Goal: Task Accomplishment & Management: Use online tool/utility

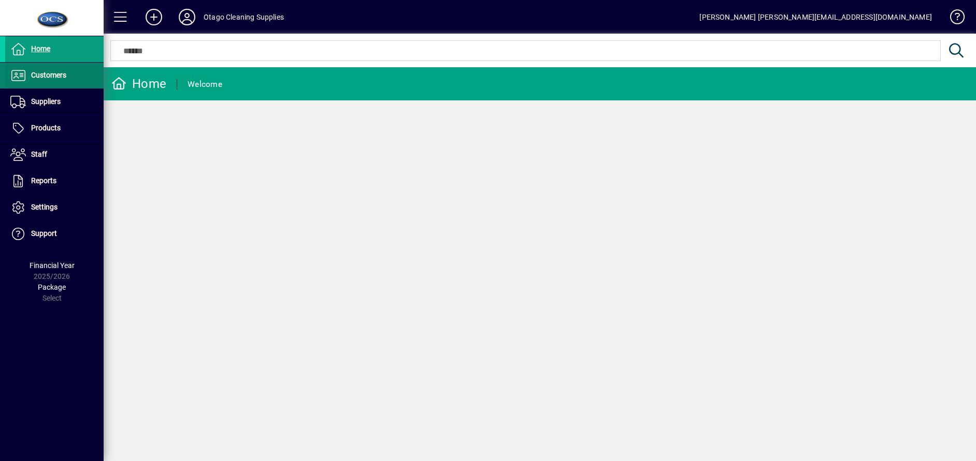
click at [62, 82] on span at bounding box center [54, 75] width 98 height 25
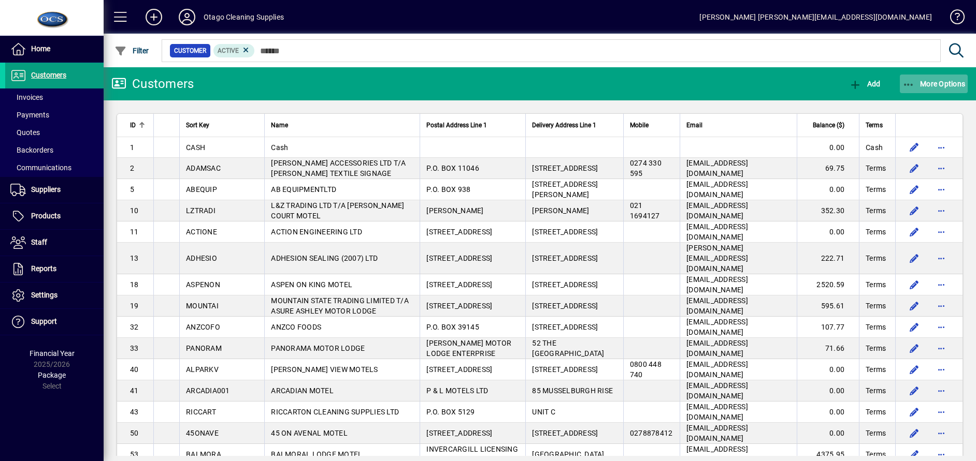
click at [929, 90] on span "button" at bounding box center [933, 83] width 68 height 25
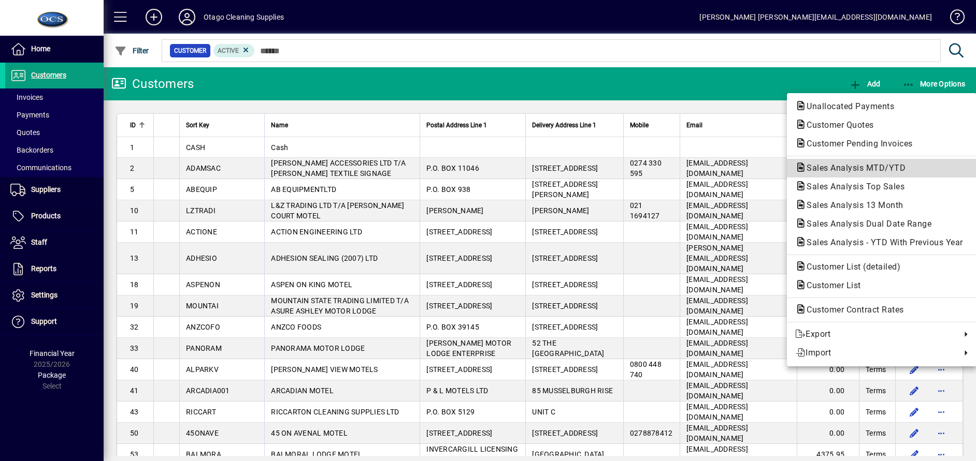
click at [874, 170] on span "Sales Analysis MTD/YTD" at bounding box center [852, 168] width 115 height 10
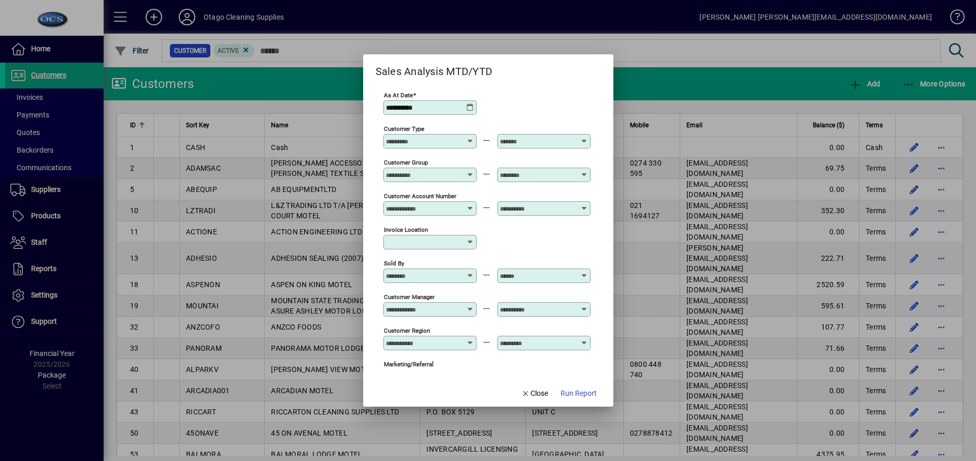
click at [474, 273] on div at bounding box center [431, 276] width 90 height 8
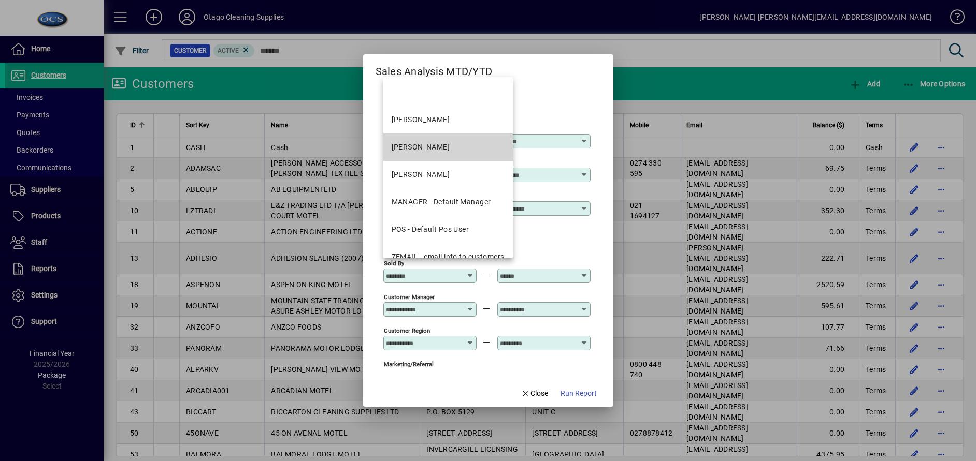
click at [440, 134] on mat-option "[PERSON_NAME]" at bounding box center [447, 147] width 129 height 27
type input "**********"
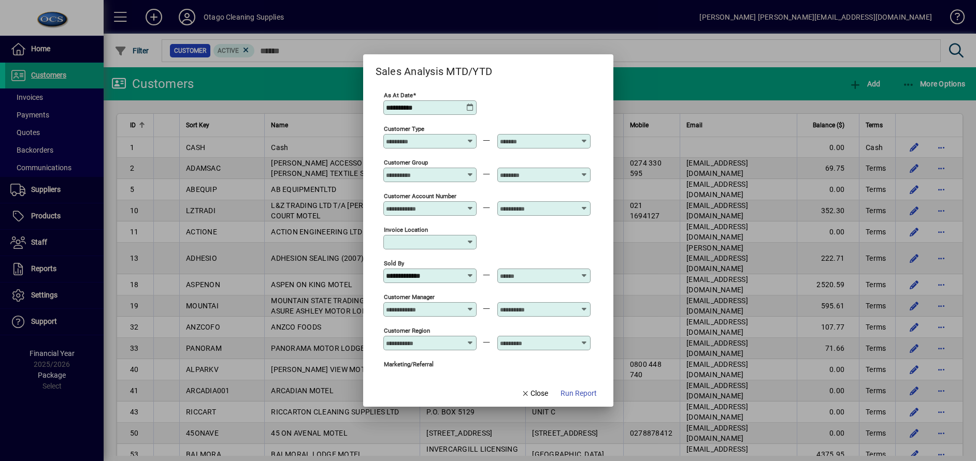
click at [584, 280] on div at bounding box center [545, 276] width 90 height 8
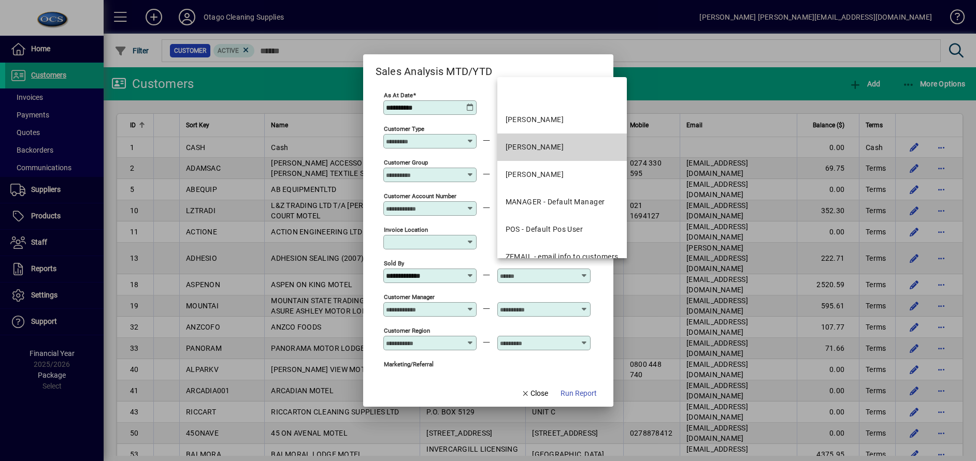
click at [545, 150] on div "[PERSON_NAME]" at bounding box center [534, 147] width 59 height 11
type input "**********"
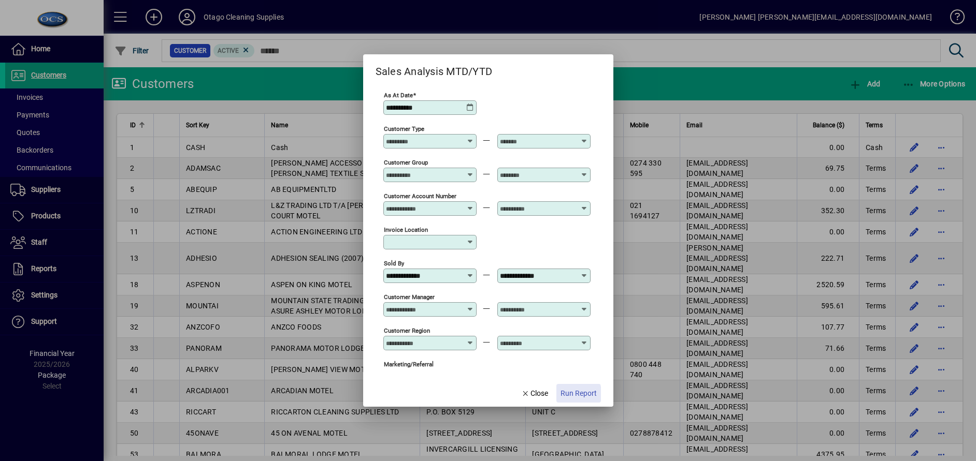
click at [568, 396] on span "Run Report" at bounding box center [578, 393] width 36 height 11
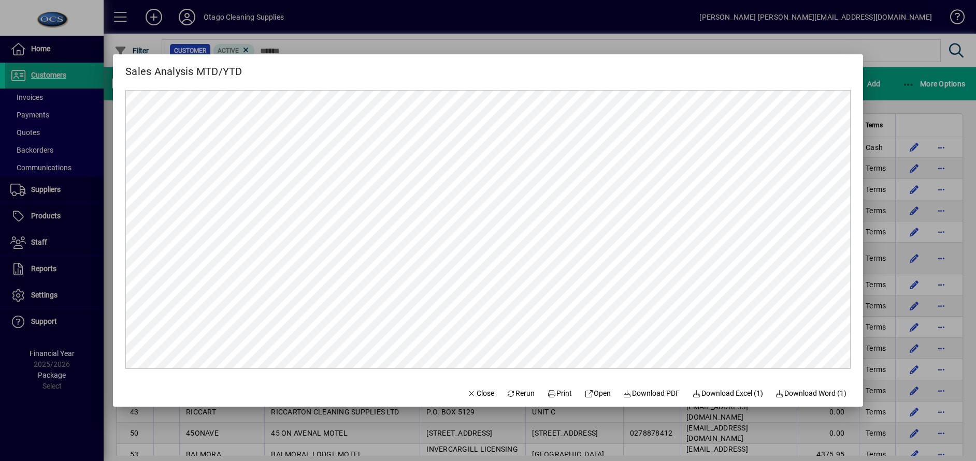
click at [887, 89] on div at bounding box center [488, 230] width 976 height 461
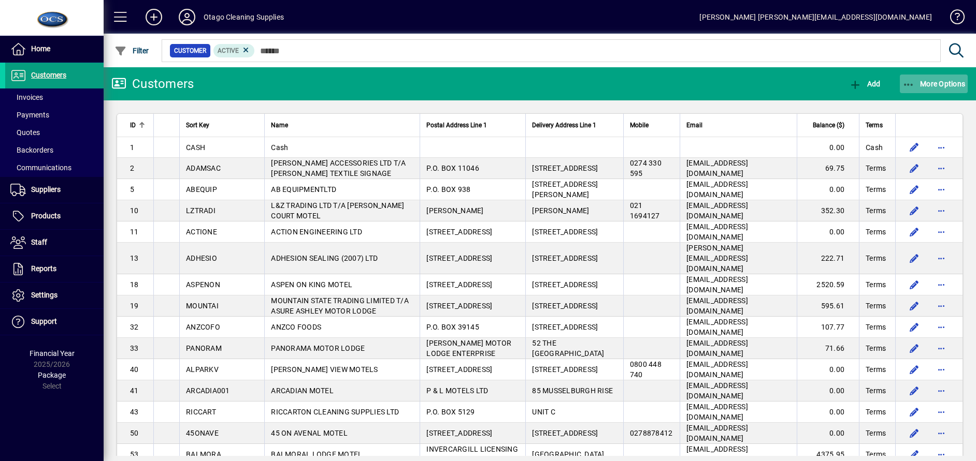
click at [921, 83] on span "More Options" at bounding box center [933, 84] width 63 height 8
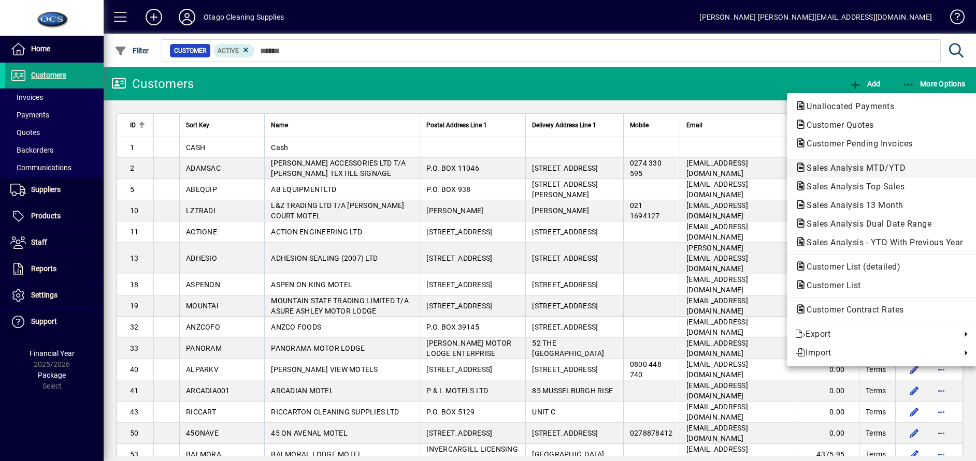
click at [851, 161] on button "Sales Analysis MTD/YTD" at bounding box center [882, 168] width 190 height 19
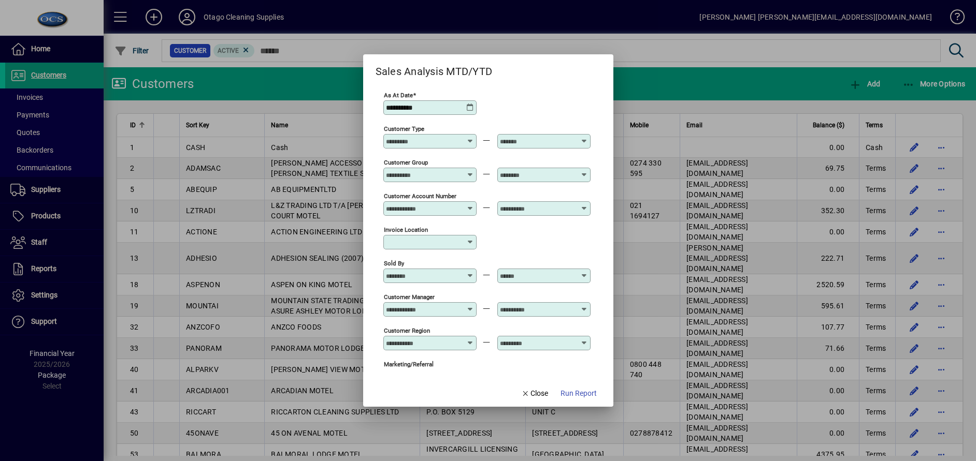
click at [469, 272] on icon at bounding box center [471, 272] width 8 height 0
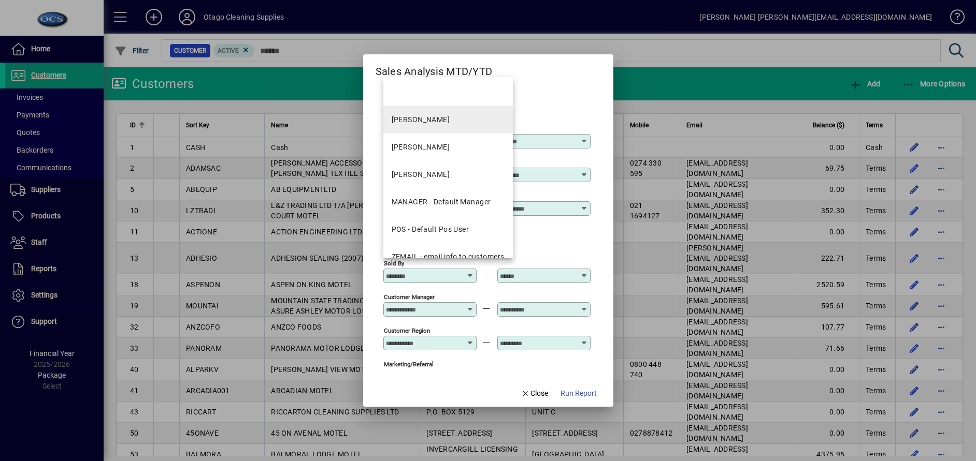
click at [446, 124] on div "[PERSON_NAME]" at bounding box center [420, 119] width 59 height 11
type input "**********"
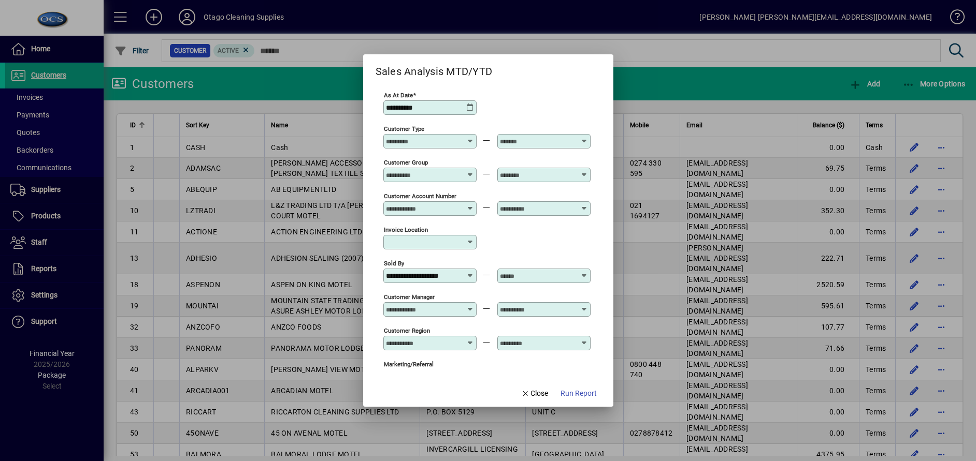
click at [585, 272] on icon at bounding box center [584, 272] width 8 height 0
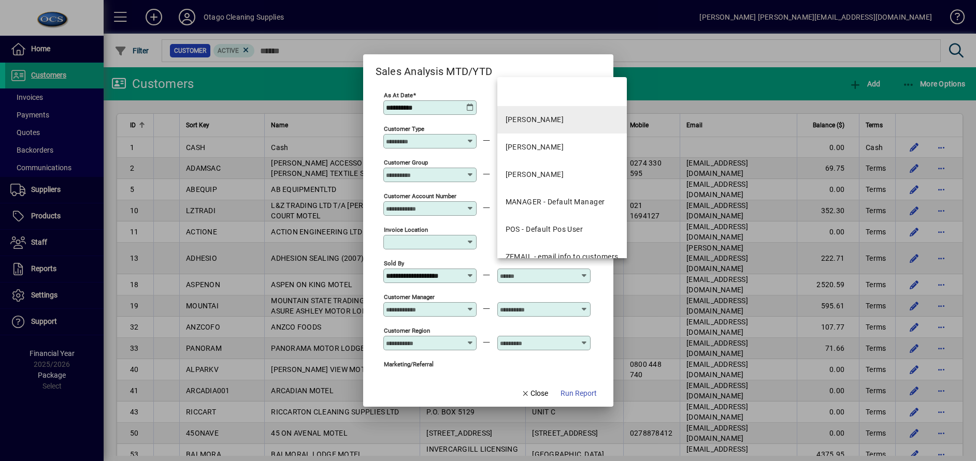
click at [546, 124] on div "[PERSON_NAME]" at bounding box center [534, 119] width 59 height 11
type input "**********"
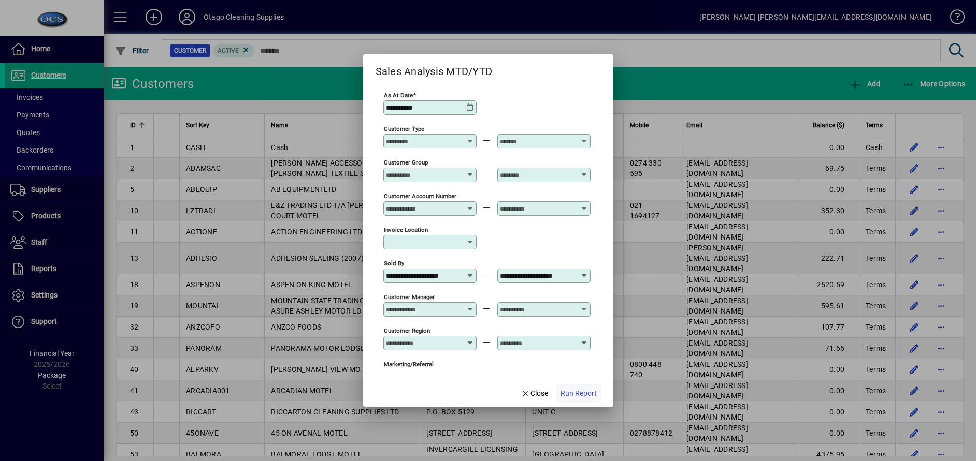
click at [586, 386] on span "button" at bounding box center [578, 393] width 45 height 25
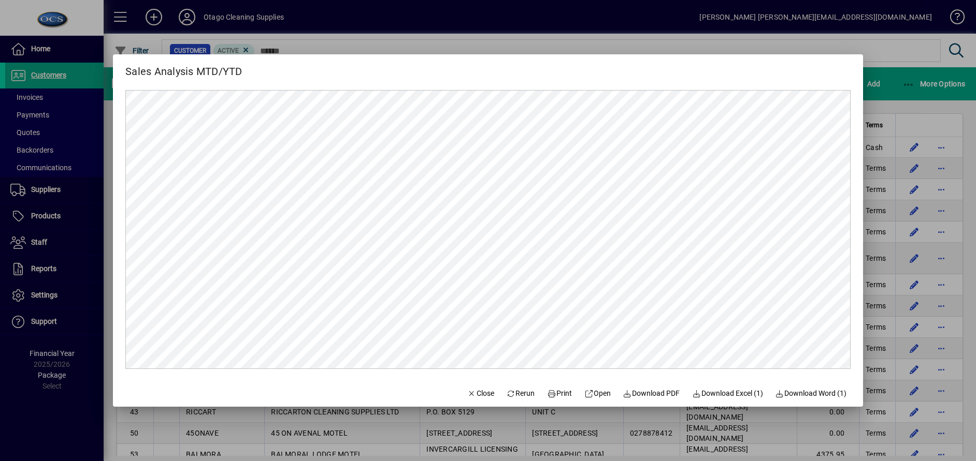
click at [900, 51] on div at bounding box center [488, 230] width 976 height 461
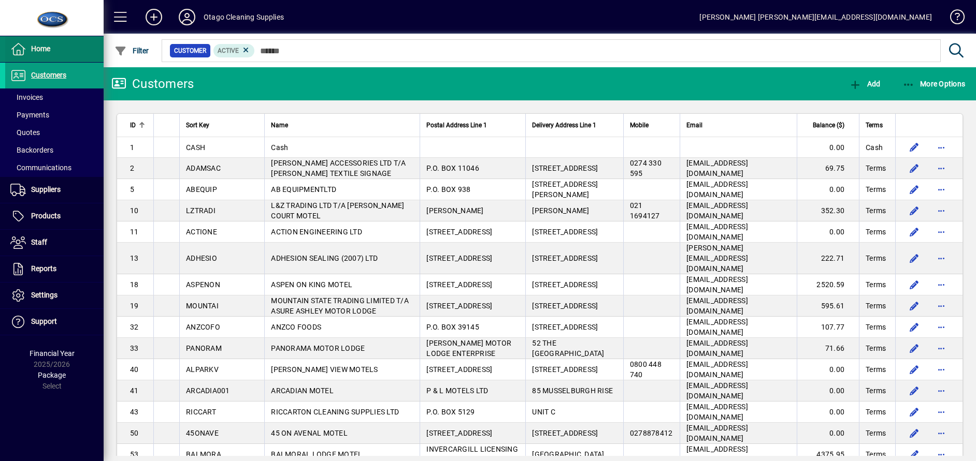
click at [20, 51] on icon at bounding box center [18, 49] width 16 height 12
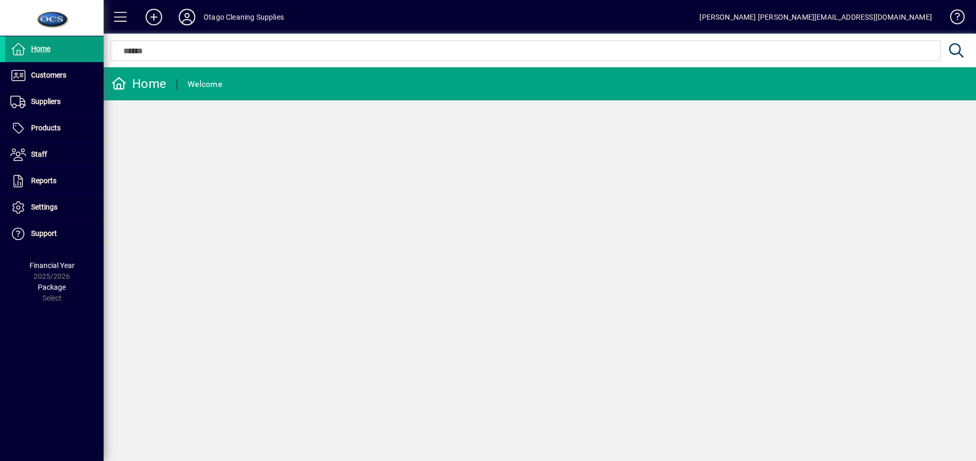
click at [152, 11] on icon at bounding box center [153, 17] width 21 height 17
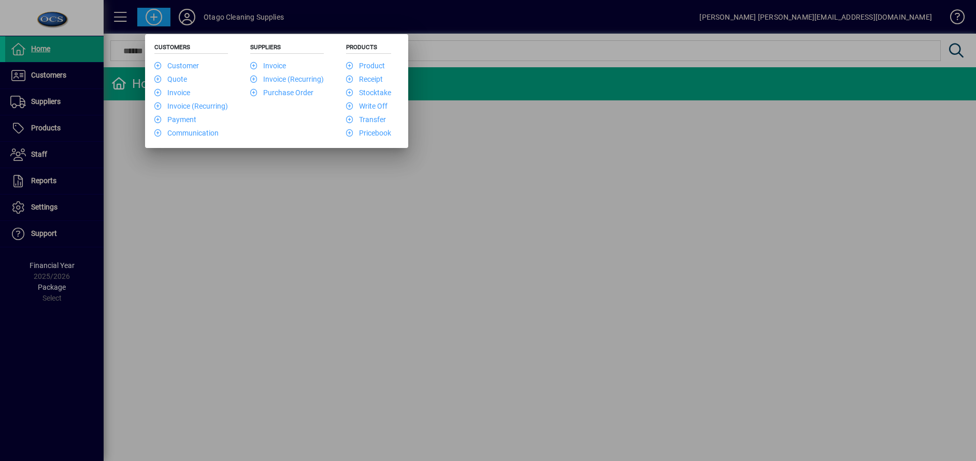
click at [403, 239] on div at bounding box center [488, 230] width 976 height 461
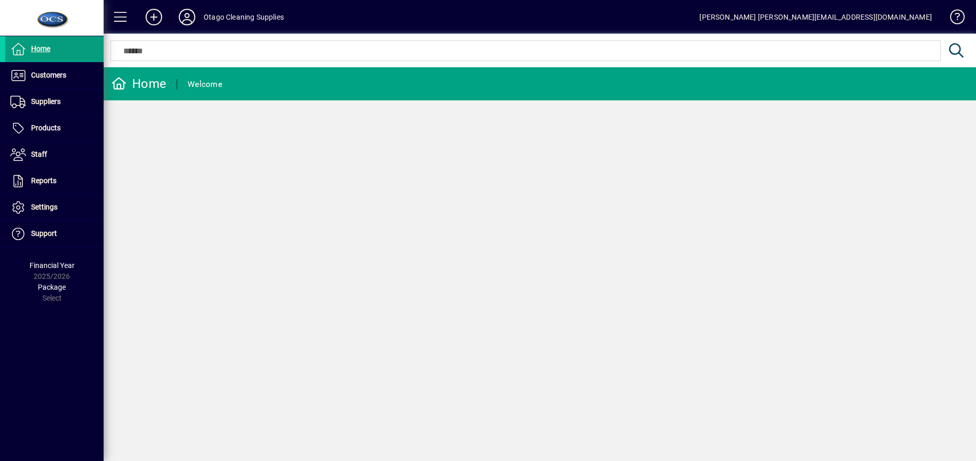
click at [194, 16] on icon at bounding box center [187, 17] width 21 height 17
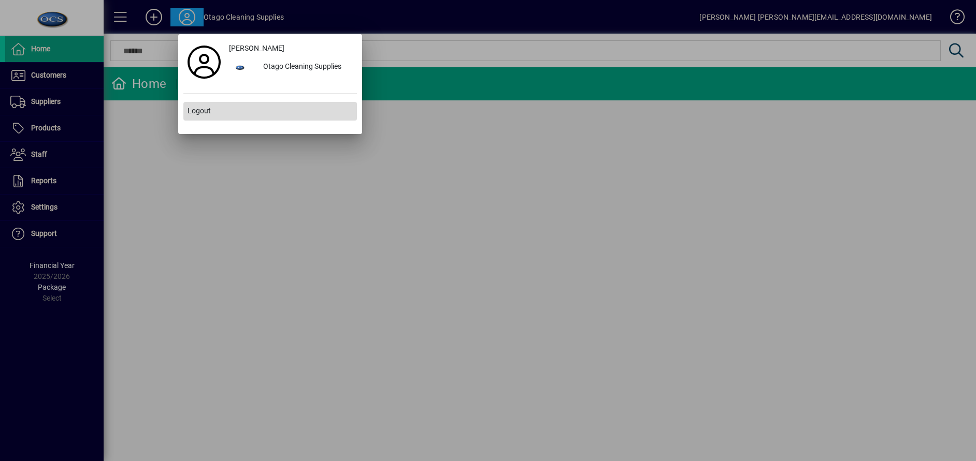
click at [210, 108] on span "Logout" at bounding box center [198, 111] width 23 height 11
